Goal: Task Accomplishment & Management: Use online tool/utility

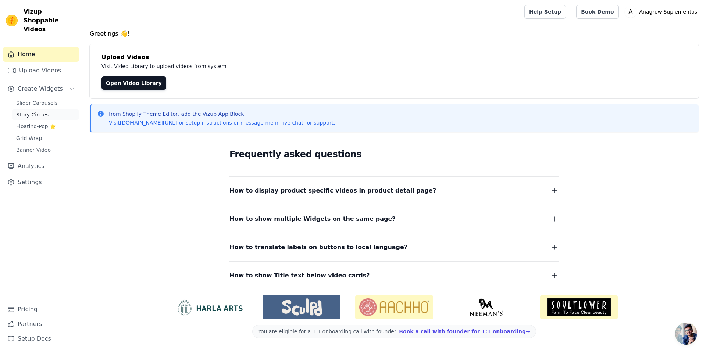
click at [51, 110] on link "Story Circles" at bounding box center [45, 115] width 67 height 10
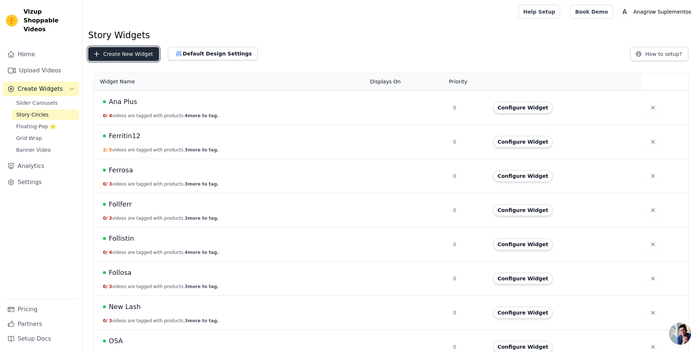
click at [131, 49] on button "Create New Widget" at bounding box center [123, 54] width 71 height 14
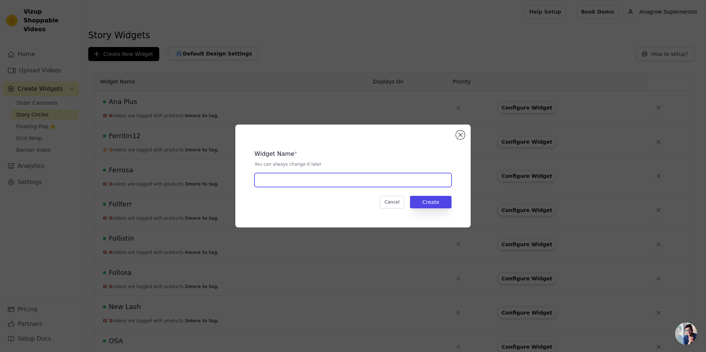
click at [294, 179] on input "text" at bounding box center [352, 180] width 197 height 14
type input "N"
type input "Home App"
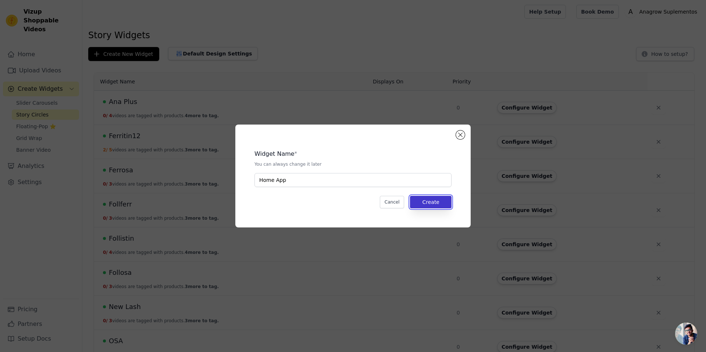
click at [424, 200] on button "Create" at bounding box center [431, 202] width 42 height 12
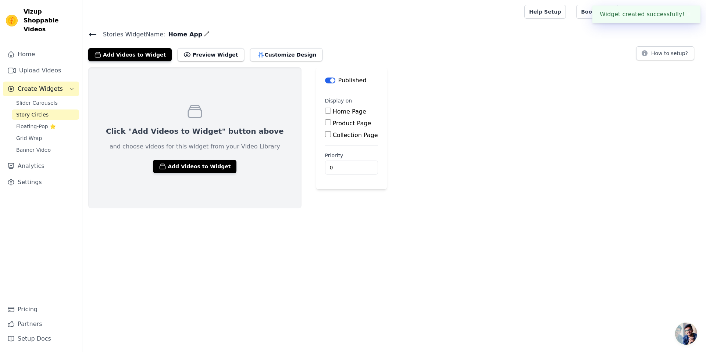
click at [325, 110] on input "Home Page" at bounding box center [328, 111] width 6 height 6
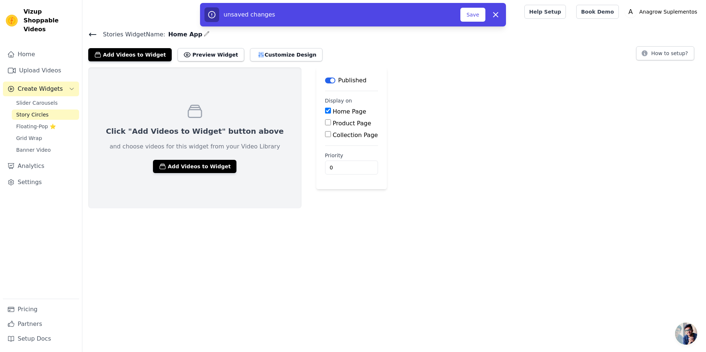
click at [325, 111] on input "Home Page" at bounding box center [328, 111] width 6 height 6
checkbox input "false"
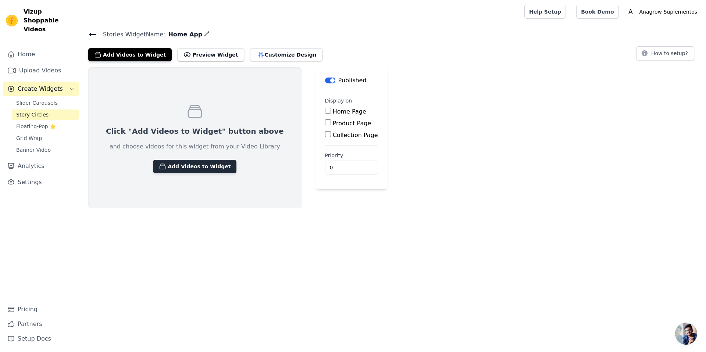
click at [197, 166] on button "Add Videos to Widget" at bounding box center [194, 166] width 83 height 13
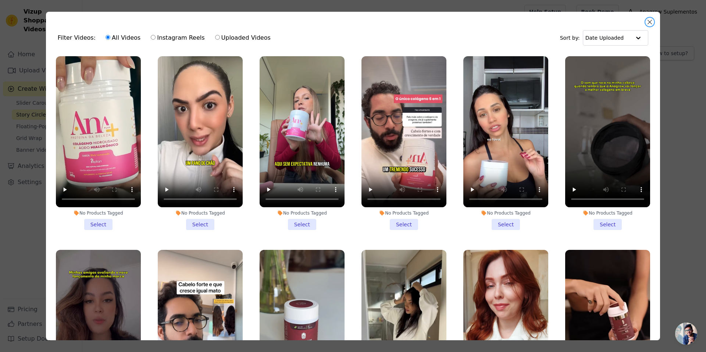
click at [652, 21] on button "Close modal" at bounding box center [649, 22] width 9 height 9
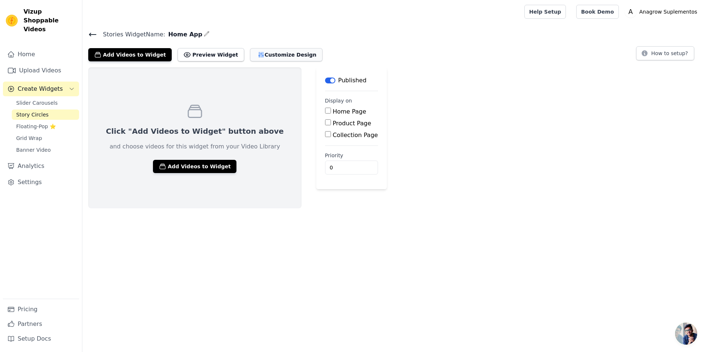
click at [268, 53] on button "Customize Design" at bounding box center [286, 54] width 72 height 13
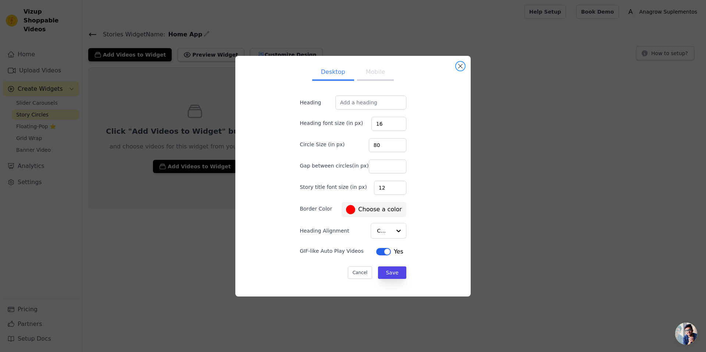
click at [461, 64] on button "Close modal" at bounding box center [460, 66] width 9 height 9
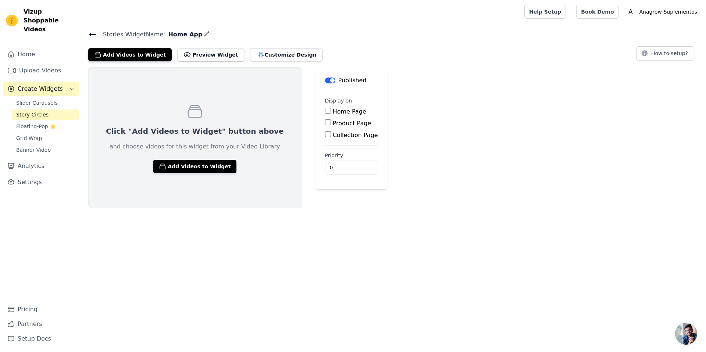
click at [45, 111] on span "Story Circles" at bounding box center [32, 114] width 32 height 7
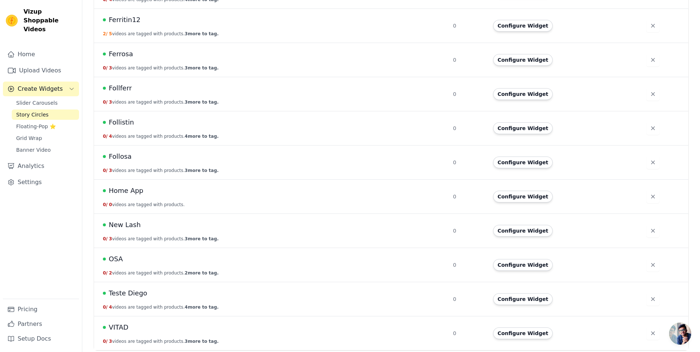
scroll to position [116, 0]
click at [114, 257] on span "OSA" at bounding box center [116, 259] width 14 height 10
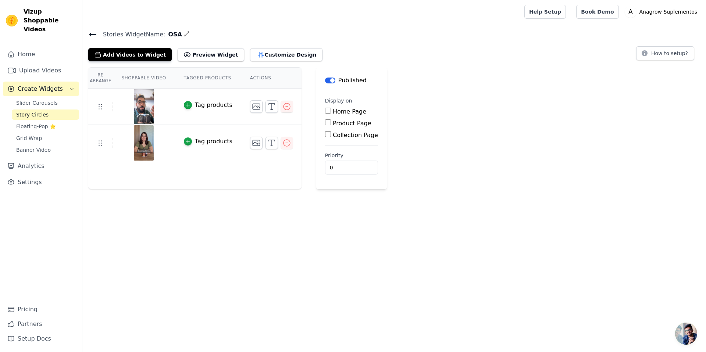
click at [148, 105] on img at bounding box center [143, 106] width 21 height 35
click at [57, 98] on link "Slider Carousels" at bounding box center [45, 103] width 67 height 10
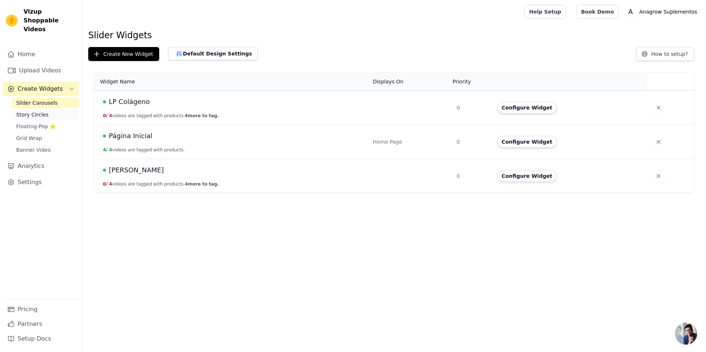
click at [40, 111] on span "Story Circles" at bounding box center [32, 114] width 32 height 7
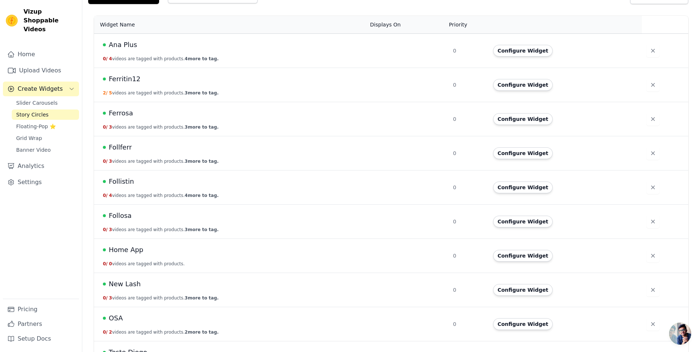
scroll to position [117, 0]
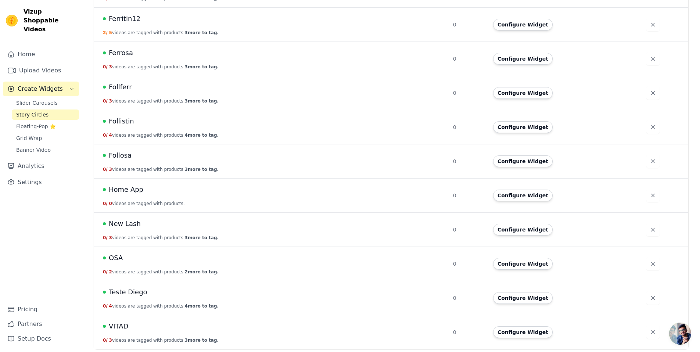
drag, startPoint x: 139, startPoint y: 190, endPoint x: 152, endPoint y: 189, distance: 13.3
click at [139, 190] on span "Home App" at bounding box center [126, 190] width 35 height 10
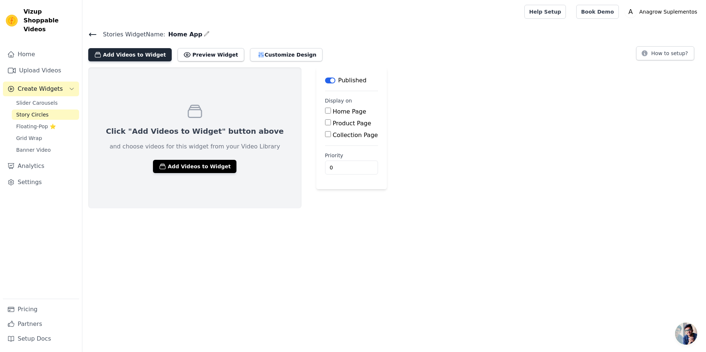
click at [140, 51] on button "Add Videos to Widget" at bounding box center [129, 54] width 83 height 13
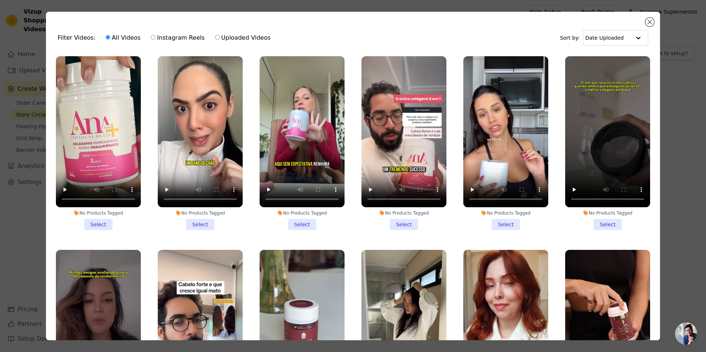
drag, startPoint x: 99, startPoint y: 220, endPoint x: 106, endPoint y: 220, distance: 7.0
click at [100, 220] on li "No Products Tagged Select" at bounding box center [98, 143] width 85 height 174
click at [0, 0] on input "No Products Tagged Select" at bounding box center [0, 0] width 0 height 0
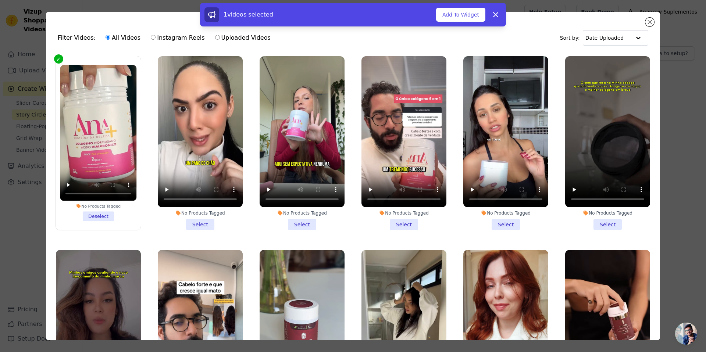
click at [205, 219] on li "No Products Tagged Select" at bounding box center [200, 143] width 85 height 174
click at [200, 221] on li "No Products Tagged Select" at bounding box center [200, 143] width 85 height 174
click at [0, 0] on input "No Products Tagged Select" at bounding box center [0, 0] width 0 height 0
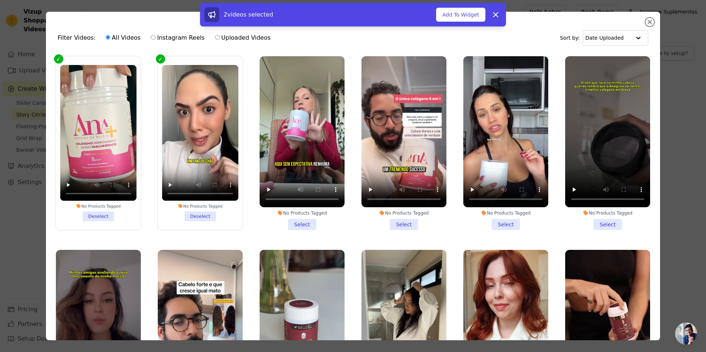
click at [300, 218] on li "No Products Tagged Select" at bounding box center [302, 143] width 85 height 174
click at [0, 0] on input "No Products Tagged Select" at bounding box center [0, 0] width 0 height 0
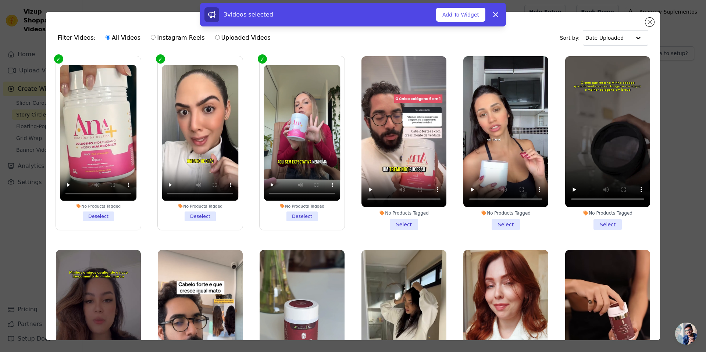
click at [392, 221] on li "No Products Tagged Select" at bounding box center [403, 143] width 85 height 174
click at [0, 0] on input "No Products Tagged Select" at bounding box center [0, 0] width 0 height 0
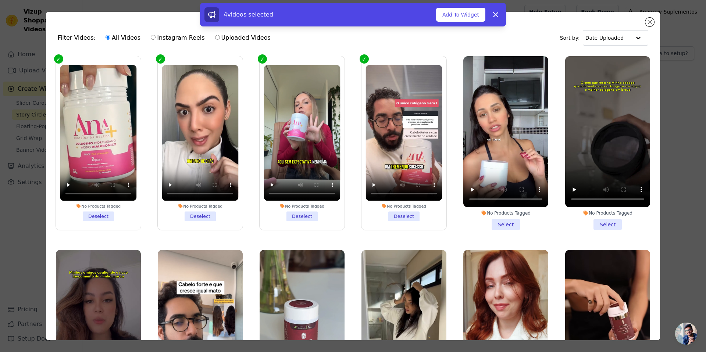
click at [500, 223] on li "No Products Tagged Select" at bounding box center [505, 143] width 85 height 174
click at [0, 0] on input "No Products Tagged Select" at bounding box center [0, 0] width 0 height 0
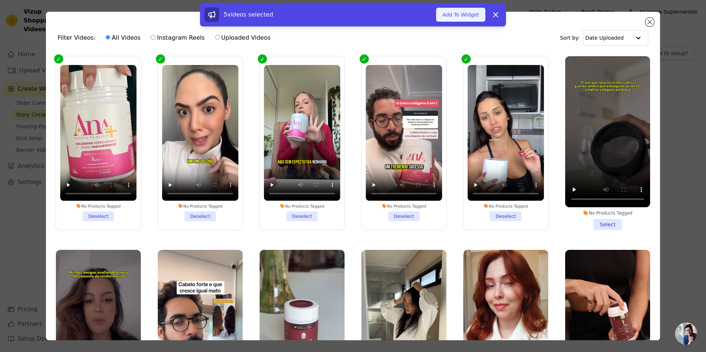
click at [475, 18] on button "Add To Widget" at bounding box center [460, 15] width 49 height 14
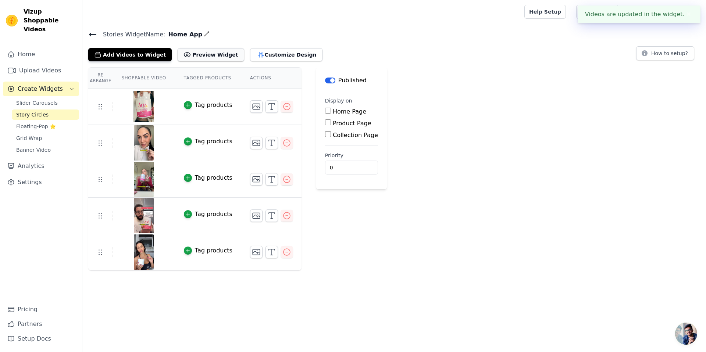
click at [185, 52] on button "Preview Widget" at bounding box center [211, 54] width 66 height 13
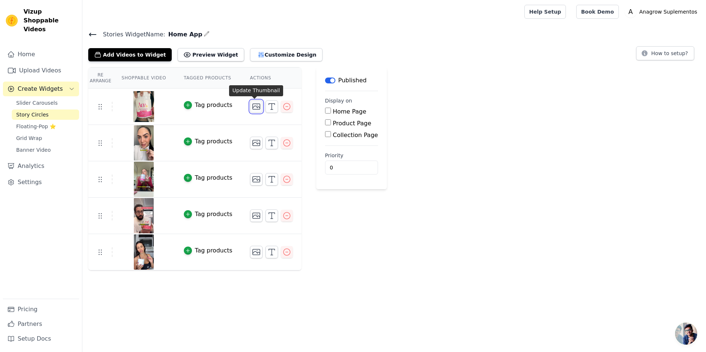
click at [256, 105] on icon "button" at bounding box center [256, 106] width 9 height 9
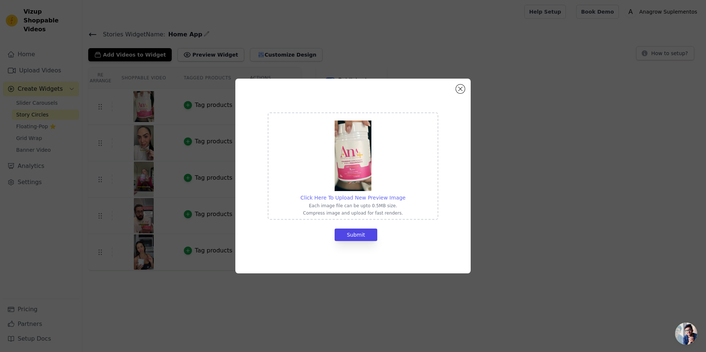
click at [365, 198] on span "Click Here To Upload New Preview Image" at bounding box center [352, 198] width 105 height 6
click at [405, 194] on input "Click Here To Upload New Preview Image Each image file can be upto 0.5MB size. …" at bounding box center [405, 194] width 0 height 0
type input "C:\fakepath\[PERSON_NAME] blog v4.png"
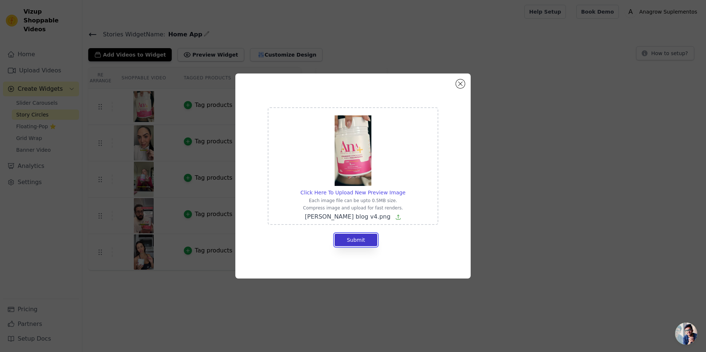
click at [357, 239] on button "Submit" at bounding box center [356, 240] width 43 height 12
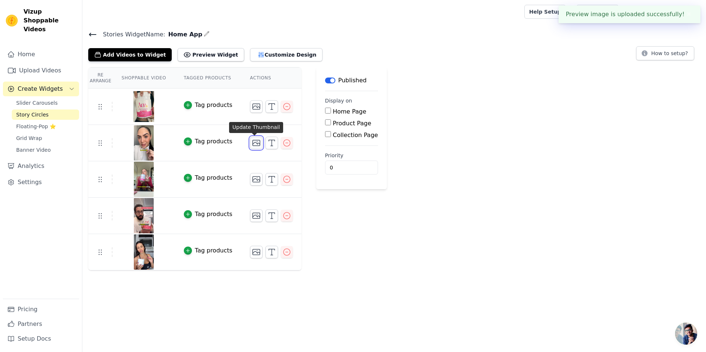
click at [252, 143] on icon "button" at bounding box center [256, 143] width 9 height 9
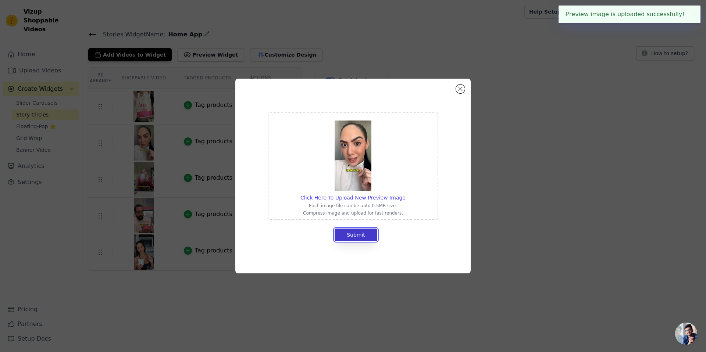
click at [353, 234] on button "Submit" at bounding box center [356, 235] width 43 height 12
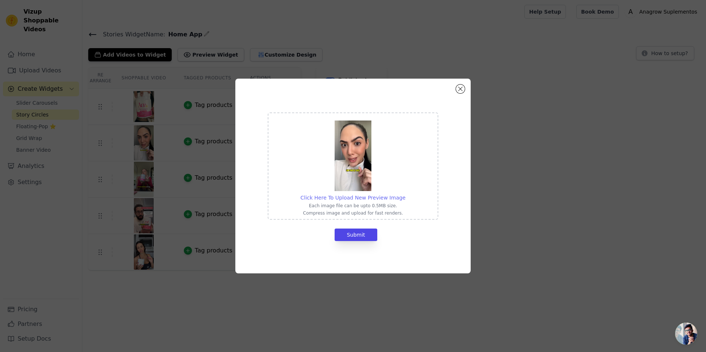
click at [366, 198] on span "Click Here To Upload New Preview Image" at bounding box center [352, 198] width 105 height 6
click at [405, 194] on input "Click Here To Upload New Preview Image Each image file can be upto 0.5MB size. …" at bounding box center [405, 194] width 0 height 0
type input "C:\fakepath\2.png"
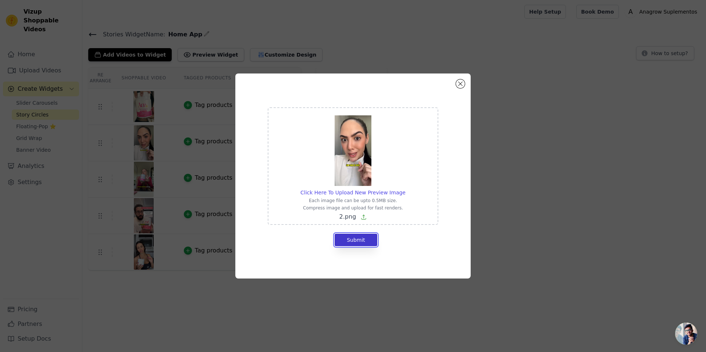
click at [362, 238] on button "Submit" at bounding box center [356, 240] width 43 height 12
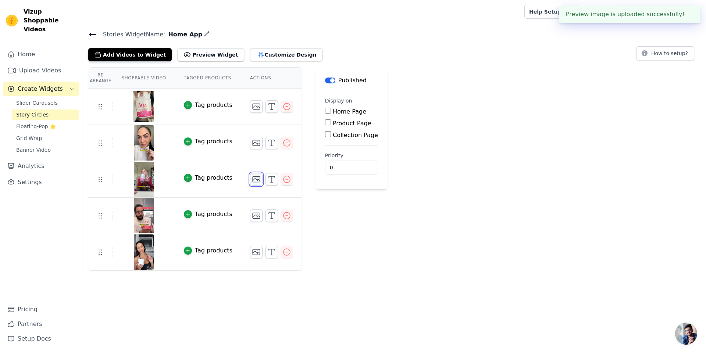
click at [256, 179] on icon "button" at bounding box center [256, 179] width 9 height 9
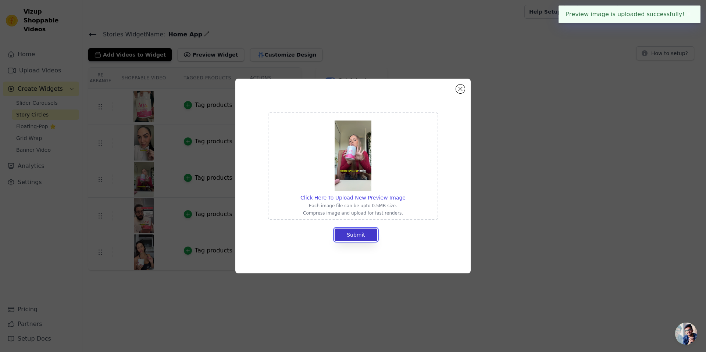
click at [355, 241] on button "Submit" at bounding box center [356, 235] width 43 height 12
click at [360, 233] on button "Submit" at bounding box center [356, 235] width 43 height 12
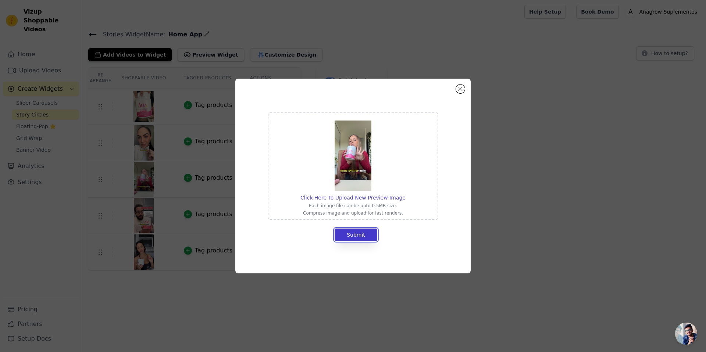
click at [355, 233] on button "Submit" at bounding box center [356, 235] width 43 height 12
click at [362, 197] on span "Click Here To Upload New Preview Image" at bounding box center [352, 198] width 105 height 6
click at [405, 194] on input "Click Here To Upload New Preview Image Each image file can be upto 0.5MB size. …" at bounding box center [405, 194] width 0 height 0
type input "C:\fakepath\3.png"
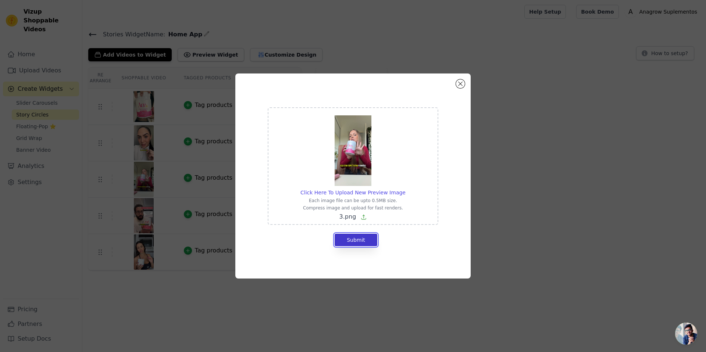
click at [363, 239] on button "Submit" at bounding box center [356, 240] width 43 height 12
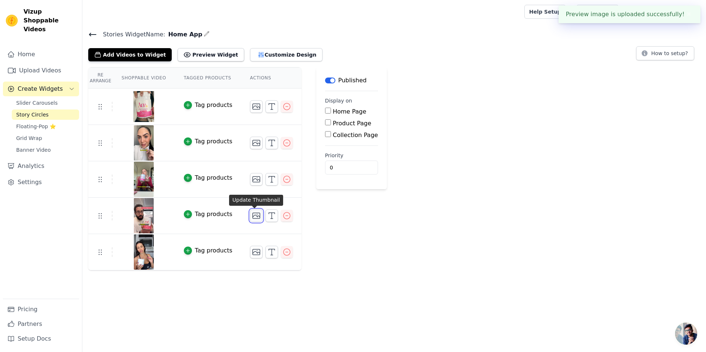
click at [255, 219] on icon "button" at bounding box center [256, 215] width 9 height 9
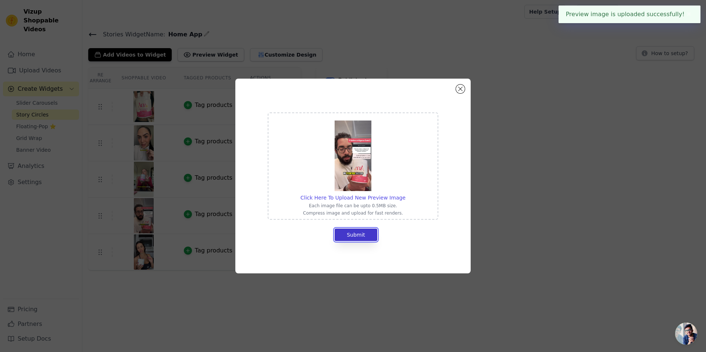
click at [357, 235] on button "Submit" at bounding box center [356, 235] width 43 height 12
click at [372, 198] on span "Click Here To Upload New Preview Image" at bounding box center [352, 198] width 105 height 6
click at [405, 194] on input "Click Here To Upload New Preview Image Each image file can be upto 0.5MB size. …" at bounding box center [405, 194] width 0 height 0
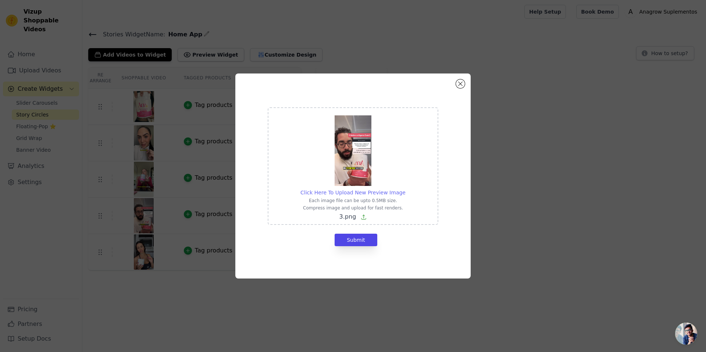
click at [368, 190] on span "Click Here To Upload New Preview Image" at bounding box center [352, 193] width 105 height 6
click at [405, 189] on input "Click Here To Upload New Preview Image Each image file can be upto 0.5MB size. …" at bounding box center [405, 189] width 0 height 0
type input "C:\fakepath\4.png"
click at [361, 239] on button "Submit" at bounding box center [356, 240] width 43 height 12
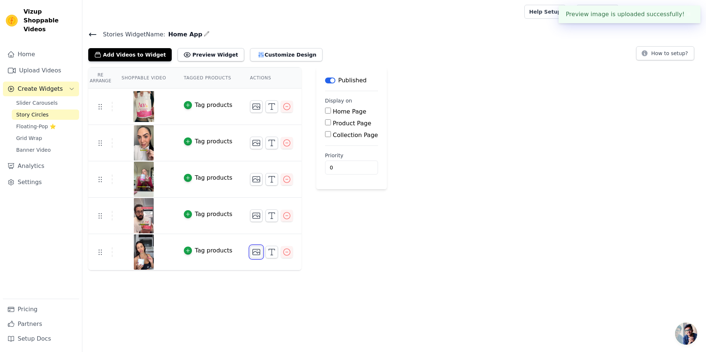
click at [255, 255] on icon "button" at bounding box center [256, 252] width 9 height 9
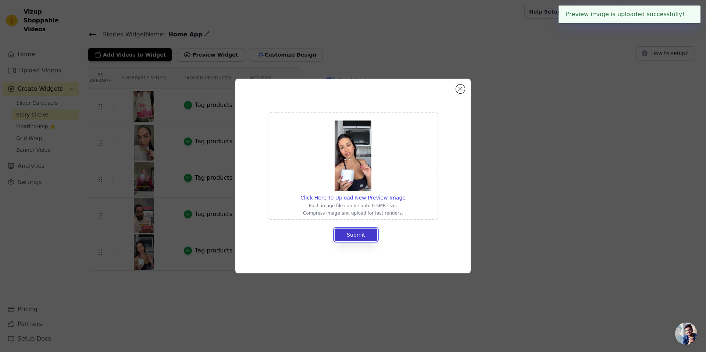
click at [351, 236] on button "Submit" at bounding box center [356, 235] width 43 height 12
click at [358, 163] on img at bounding box center [353, 156] width 37 height 71
click at [405, 194] on input "Click Here To Upload New Preview Image Each image file can be upto 0.5MB size. …" at bounding box center [405, 194] width 0 height 0
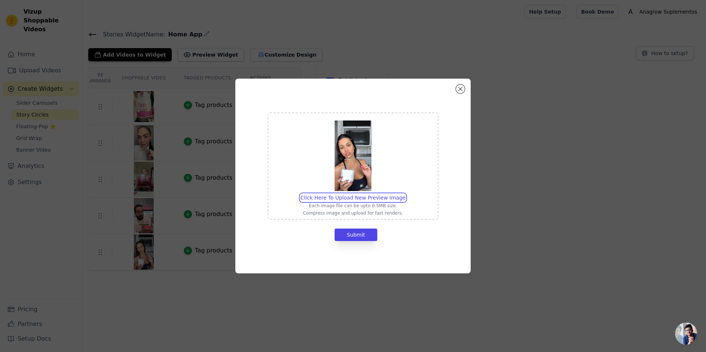
type input "C:\fakepath\DEPOIMENTO-NEW-LASH-V2.png"
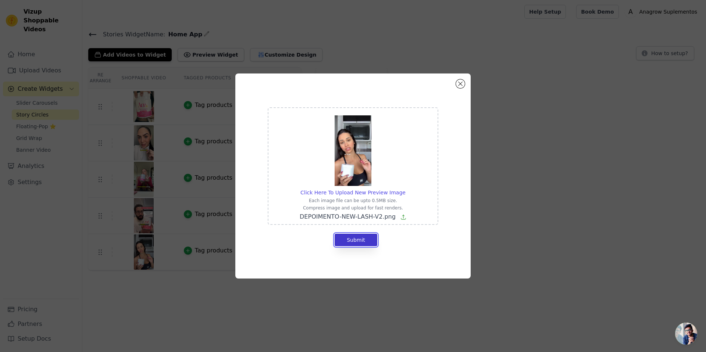
click at [361, 242] on button "Submit" at bounding box center [356, 240] width 43 height 12
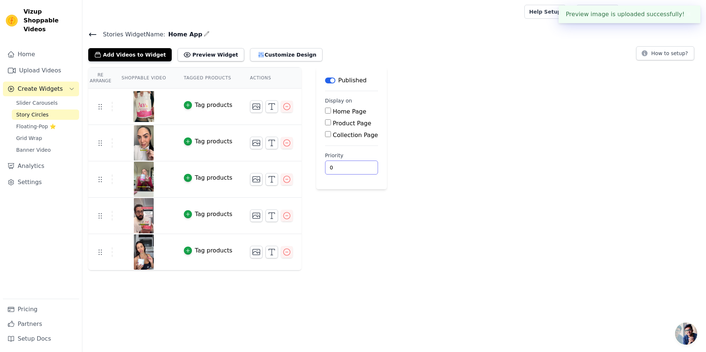
click at [347, 236] on div "Label Published Display on Home Page Product Page Collection Page Priority 0" at bounding box center [351, 168] width 71 height 203
click at [501, 154] on div "Re Arrange Shoppable Video Tagged Products Actions Tag products Tag products Ta…" at bounding box center [393, 168] width 623 height 203
click at [211, 58] on button "Preview Widget" at bounding box center [211, 54] width 66 height 13
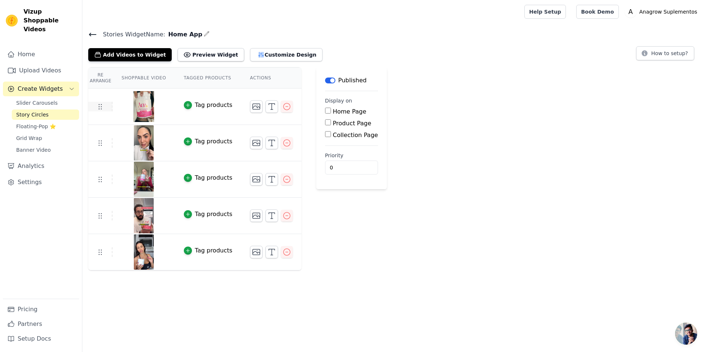
click at [101, 107] on icon at bounding box center [100, 106] width 9 height 9
drag, startPoint x: 164, startPoint y: 34, endPoint x: 196, endPoint y: 35, distance: 31.6
click at [196, 35] on h4 "Stories Widget Name: Home App" at bounding box center [394, 34] width 612 height 10
copy div "Home App"
click at [261, 57] on button "Customize Design" at bounding box center [286, 54] width 72 height 13
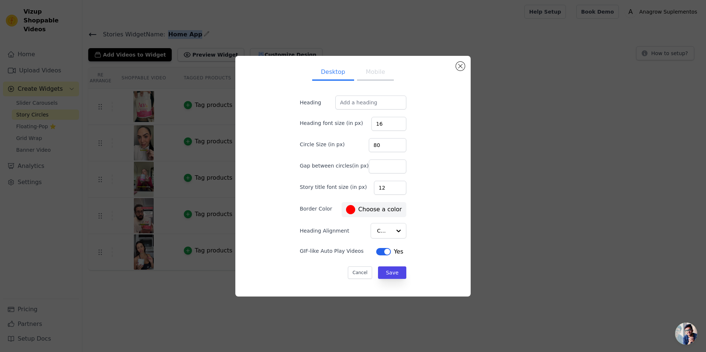
click at [370, 75] on button "Mobile" at bounding box center [375, 73] width 37 height 16
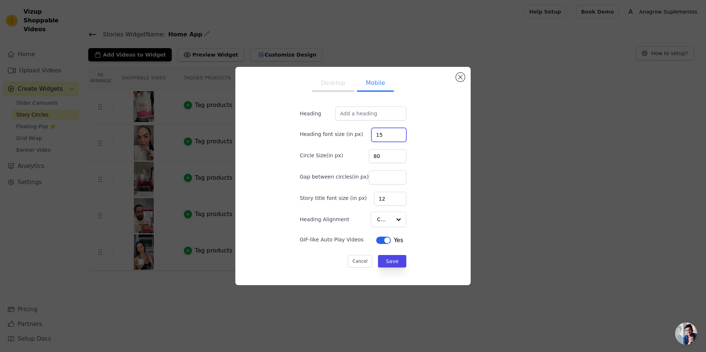
click at [390, 137] on input "15" at bounding box center [388, 135] width 35 height 14
type input "16"
click at [391, 131] on input "16" at bounding box center [388, 135] width 35 height 14
click at [393, 138] on input "16" at bounding box center [388, 135] width 35 height 14
click at [381, 115] on input "Heading" at bounding box center [370, 114] width 71 height 14
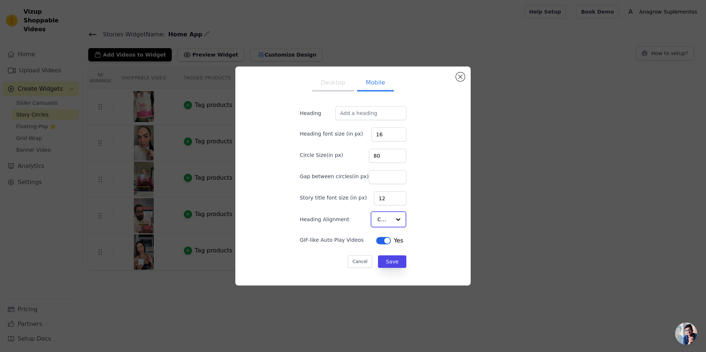
click at [391, 221] on div at bounding box center [398, 219] width 15 height 15
click at [422, 221] on div "Desktop Mobile Heading Heading font size (in px) 16 Circle Size(in px) 80 Gap b…" at bounding box center [352, 176] width 223 height 207
click at [460, 76] on button "Close modal" at bounding box center [460, 77] width 9 height 9
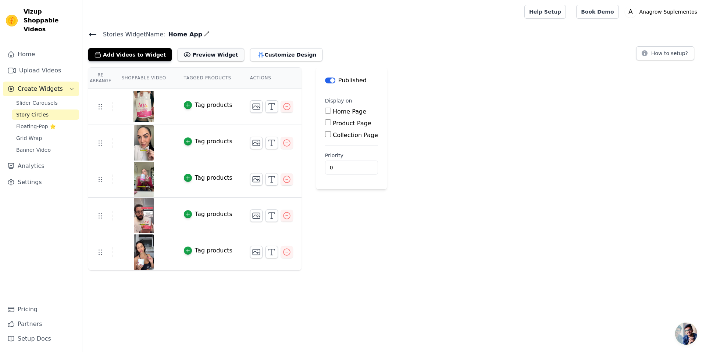
click at [197, 57] on button "Preview Widget" at bounding box center [211, 54] width 66 height 13
click at [267, 56] on button "Customize Design" at bounding box center [286, 54] width 72 height 13
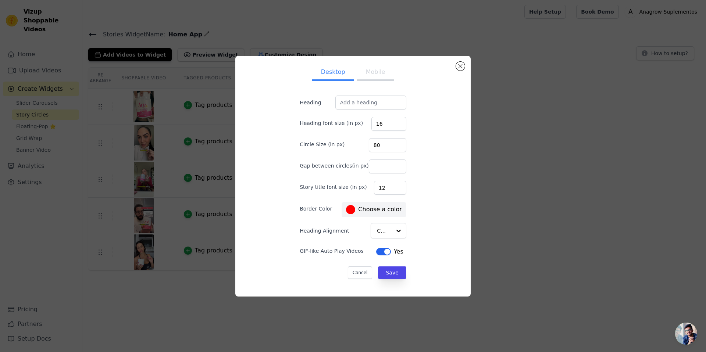
click at [380, 74] on button "Mobile" at bounding box center [375, 73] width 37 height 16
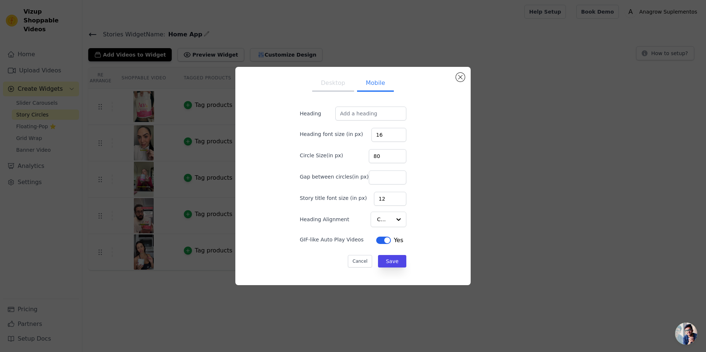
click at [341, 80] on button "Desktop" at bounding box center [333, 84] width 42 height 16
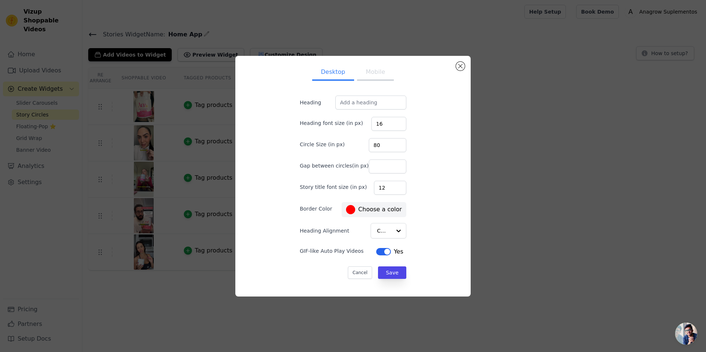
click at [370, 74] on button "Mobile" at bounding box center [375, 73] width 37 height 16
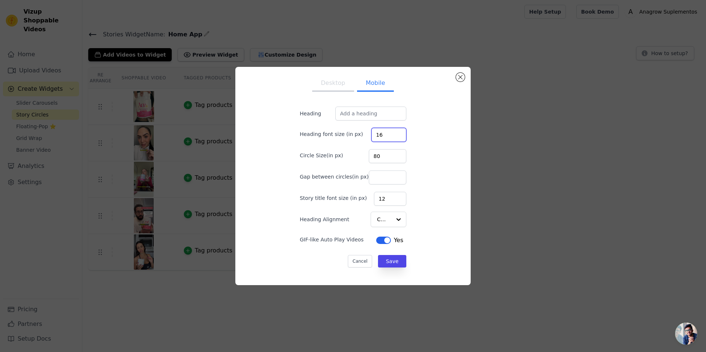
click at [377, 136] on input "16" at bounding box center [388, 135] width 35 height 14
click at [459, 77] on button "Close modal" at bounding box center [460, 77] width 9 height 9
